Goal: Book appointment/travel/reservation

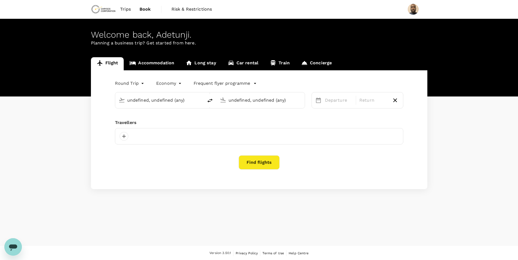
type input "Vancouver Intl (YVR)"
type input "Prince [PERSON_NAME] (YXS)"
click at [125, 7] on span "Trips" at bounding box center [125, 9] width 11 height 7
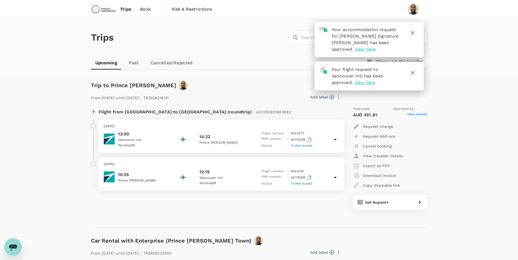
click at [412, 34] on icon "button" at bounding box center [412, 33] width 7 height 7
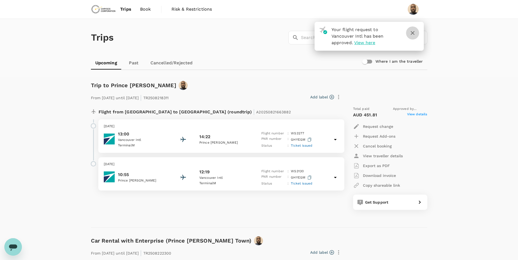
click at [415, 33] on icon "button" at bounding box center [412, 33] width 7 height 7
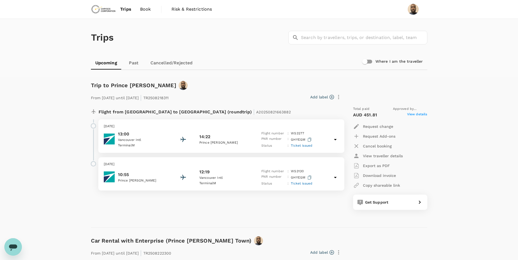
click at [242, 135] on div "14:22" at bounding box center [223, 137] width 49 height 7
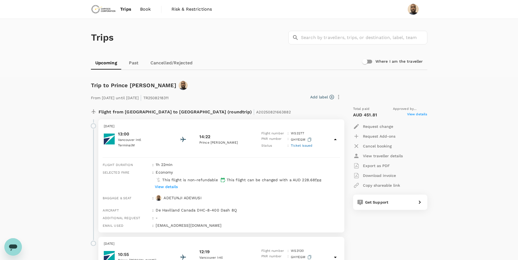
click at [169, 187] on p "View details" at bounding box center [166, 186] width 23 height 5
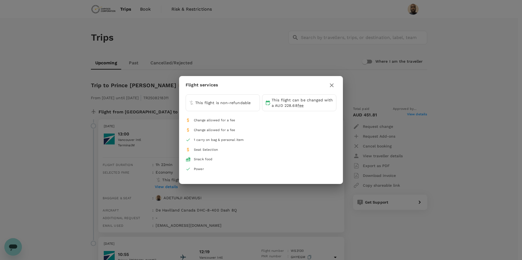
click at [332, 84] on icon "button" at bounding box center [331, 85] width 7 height 7
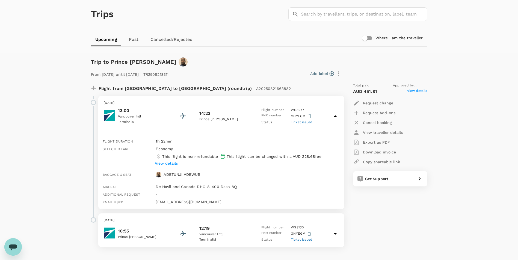
scroll to position [109, 0]
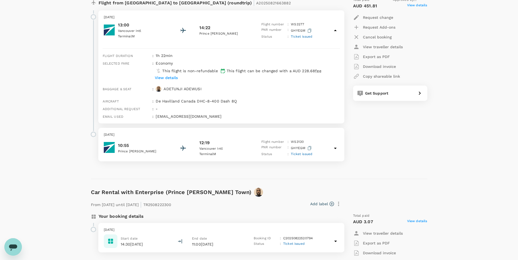
click at [224, 147] on p "Vancouver Intl" at bounding box center [223, 148] width 49 height 5
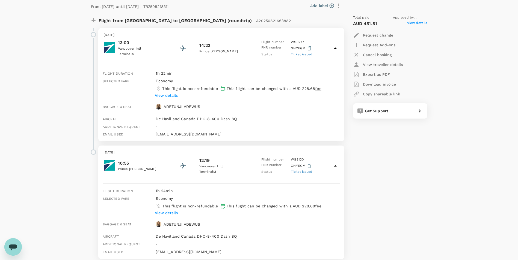
scroll to position [82, 0]
